Goal: Task Accomplishment & Management: Use online tool/utility

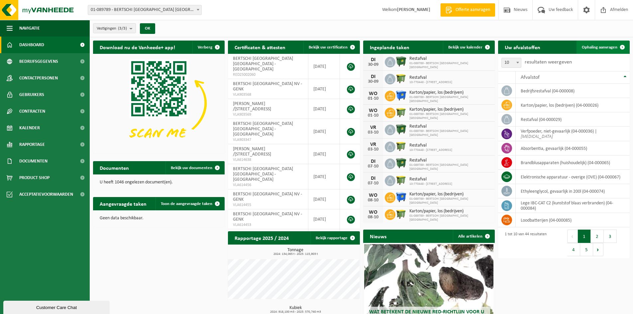
click at [590, 47] on span "Ophaling aanvragen" at bounding box center [600, 47] width 36 height 4
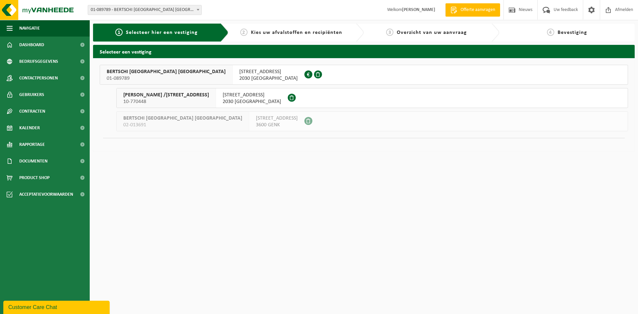
click at [239, 76] on span "2030 ANTWERPEN" at bounding box center [268, 78] width 58 height 7
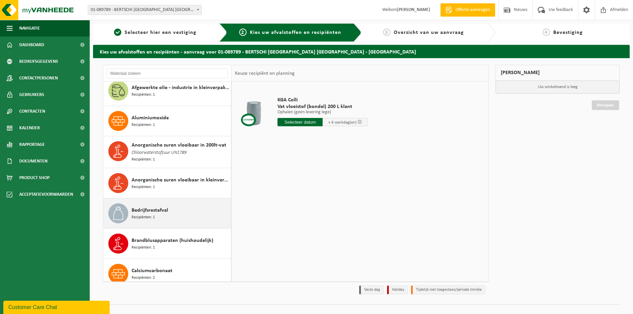
click at [147, 212] on span "Bedrijfsrestafval" at bounding box center [150, 210] width 37 height 8
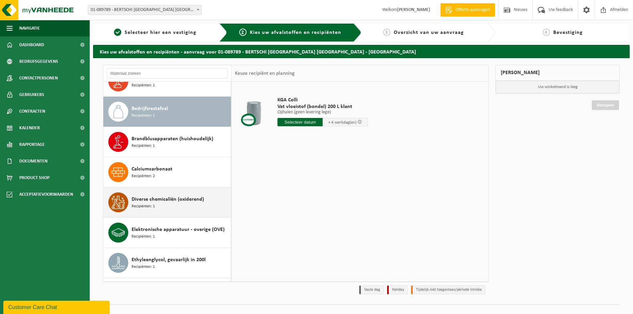
scroll to position [182, 0]
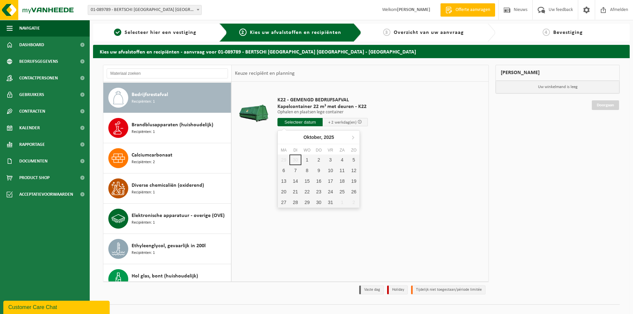
click at [302, 123] on input "text" at bounding box center [299, 122] width 45 height 8
click at [304, 164] on div "1" at bounding box center [307, 159] width 12 height 11
type input "Van 2025-10-01"
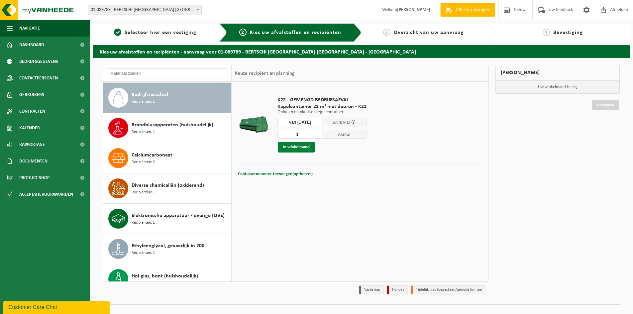
click at [300, 146] on button "In winkelmand" at bounding box center [296, 147] width 37 height 11
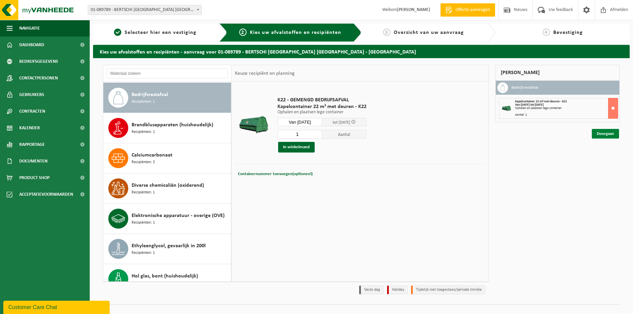
click at [610, 133] on link "Doorgaan" at bounding box center [605, 134] width 27 height 10
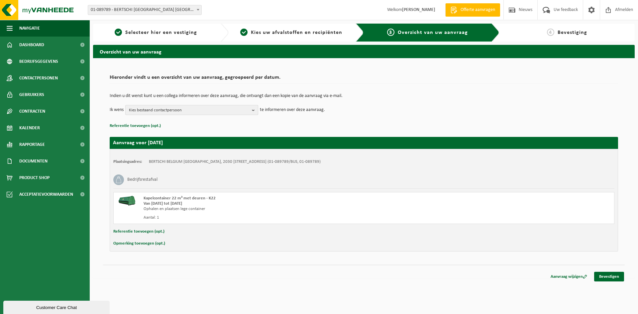
drag, startPoint x: 197, startPoint y: 111, endPoint x: 186, endPoint y: 112, distance: 11.3
click at [197, 111] on span "Kies bestaand contactpersoon" at bounding box center [189, 110] width 120 height 10
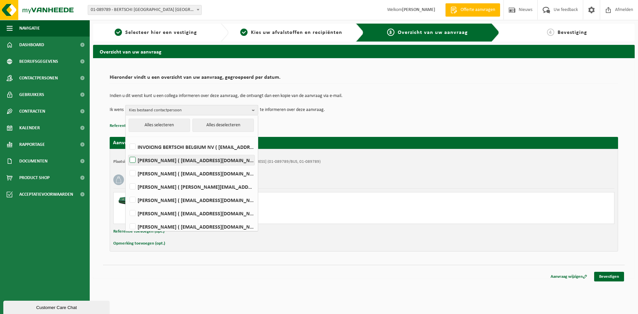
click at [166, 157] on label "BRAM DE MEIREL ( anv.magazin@bertschi.com )" at bounding box center [191, 160] width 126 height 10
click at [127, 152] on input "BRAM DE MEIREL ( anv.magazin@bertschi.com )" at bounding box center [127, 151] width 0 height 0
checkbox input "true"
click at [607, 276] on link "Bevestigen" at bounding box center [609, 277] width 30 height 10
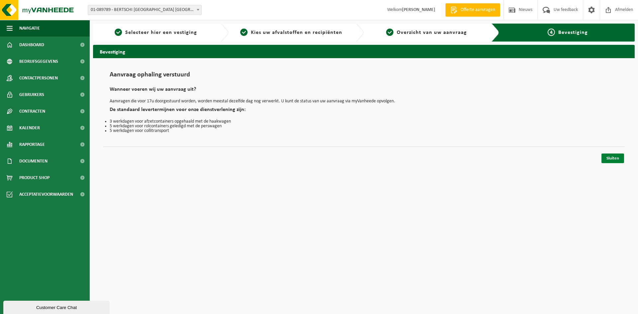
click at [607, 159] on link "Sluiten" at bounding box center [612, 158] width 23 height 10
